Goal: Task Accomplishment & Management: Manage account settings

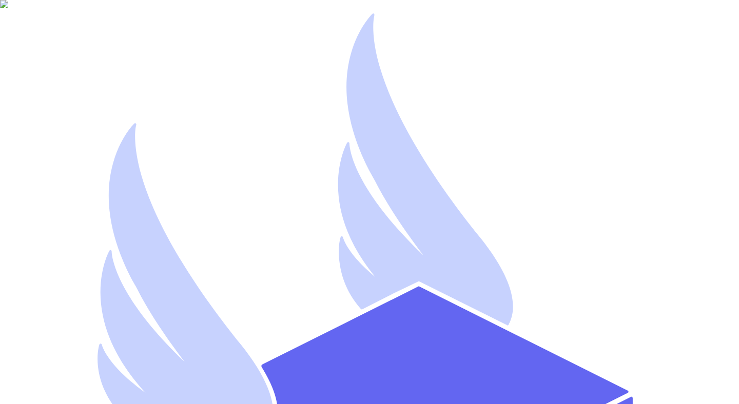
type input "[EMAIL_ADDRESS][DOMAIN_NAME]"
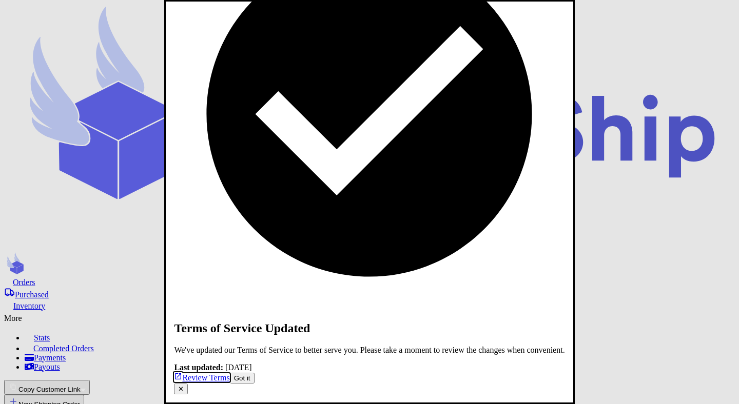
click at [188, 384] on button "✕" at bounding box center [181, 389] width 14 height 11
